Goal: Information Seeking & Learning: Learn about a topic

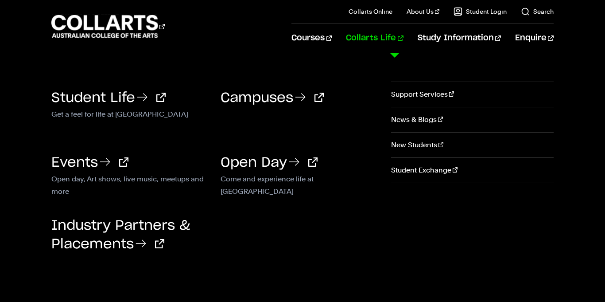
click at [399, 39] on link "Collarts Life" at bounding box center [374, 37] width 57 height 29
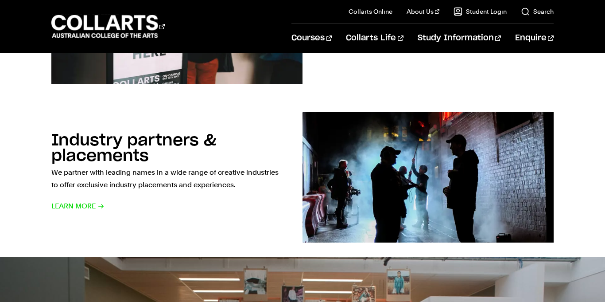
scroll to position [771, 0]
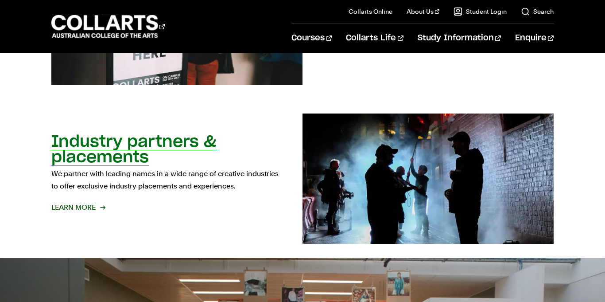
click at [383, 136] on img at bounding box center [428, 178] width 276 height 143
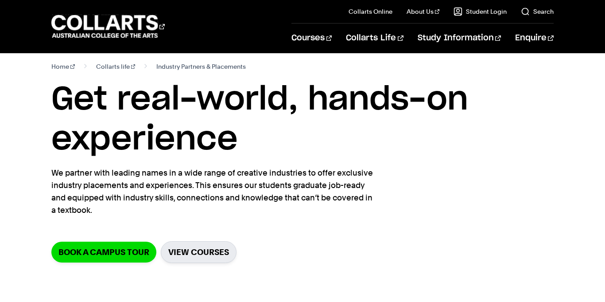
scroll to position [7, 0]
